Goal: Information Seeking & Learning: Understand process/instructions

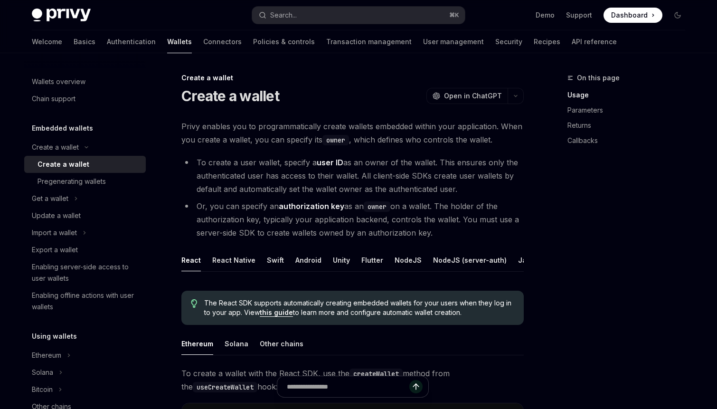
scroll to position [21, 0]
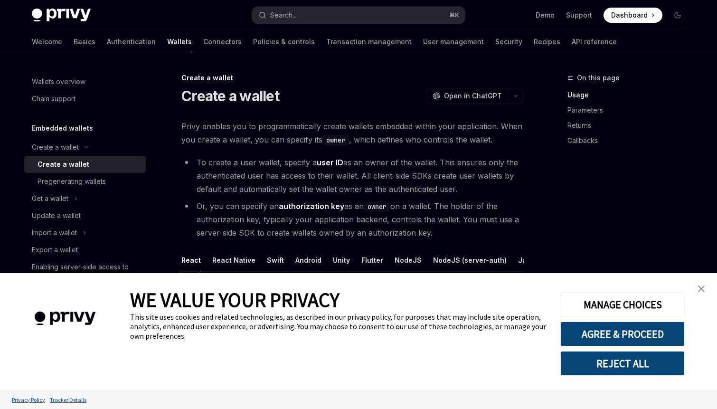
type textarea "*"
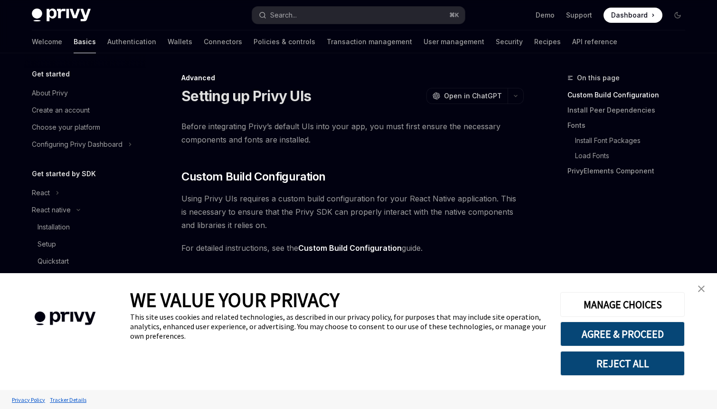
type textarea "*"
